Goal: Information Seeking & Learning: Learn about a topic

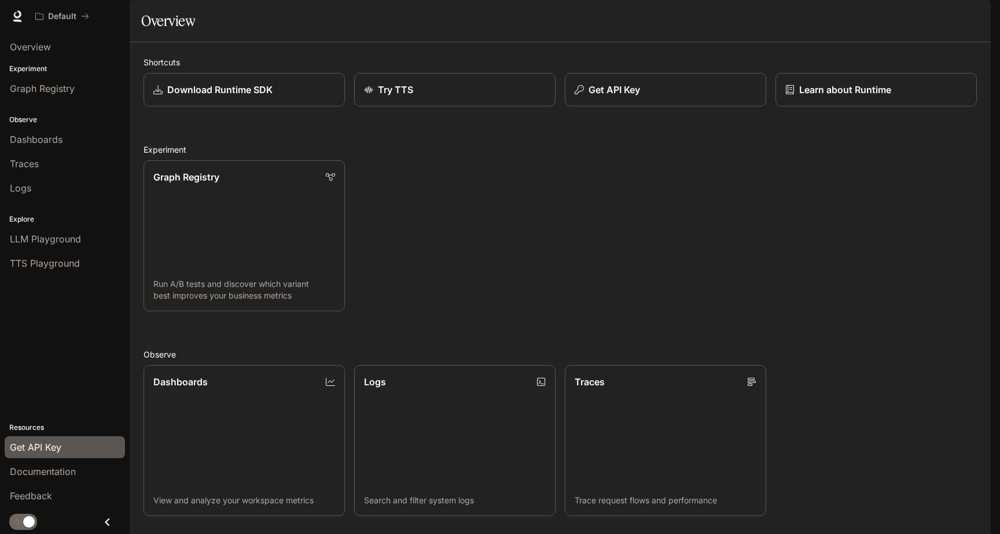
click at [49, 441] on span "Get API Key" at bounding box center [35, 447] width 51 height 14
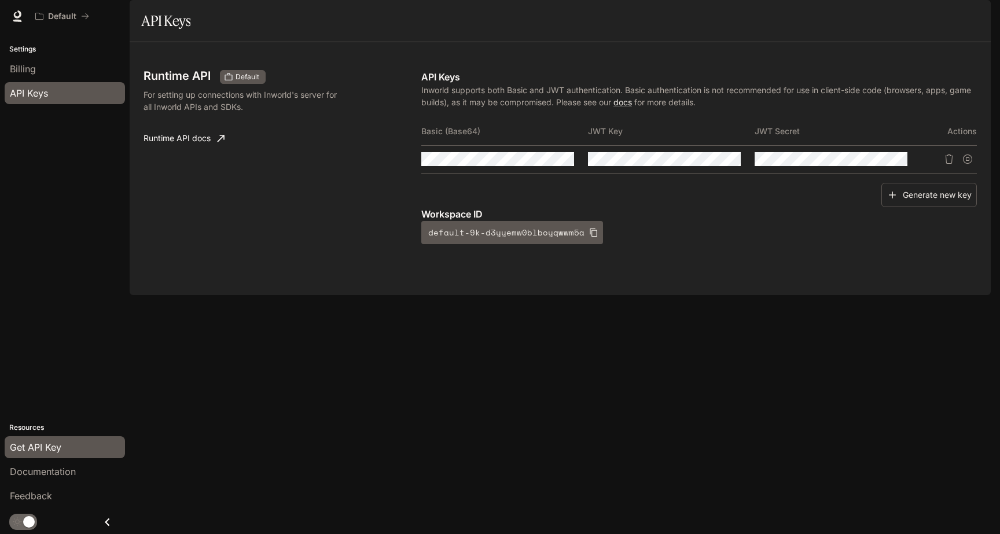
click at [181, 150] on link "Runtime API docs" at bounding box center [184, 138] width 90 height 23
click at [570, 169] on button "Copy Basic (Base64)" at bounding box center [564, 159] width 20 height 20
